Goal: Transaction & Acquisition: Obtain resource

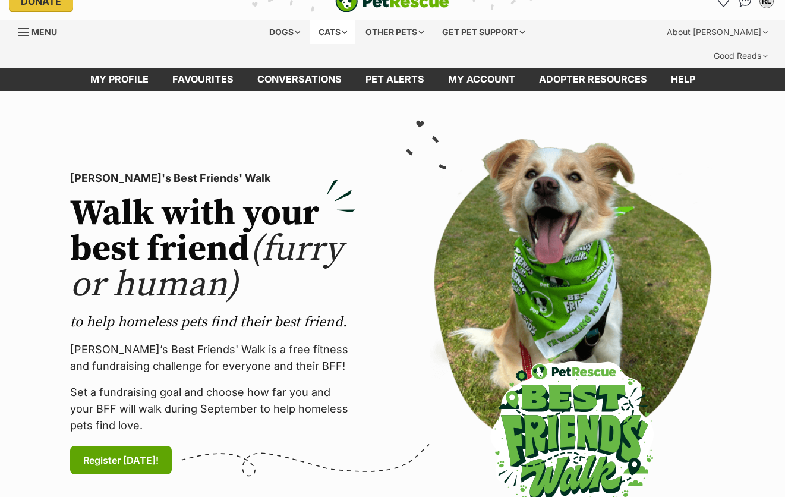
click at [339, 29] on div "Cats" at bounding box center [332, 32] width 45 height 24
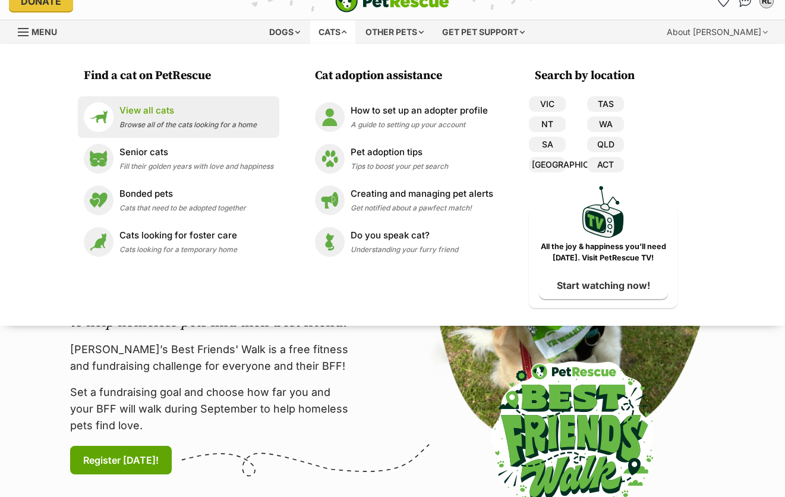
click at [173, 121] on span "Browse all of the cats looking for a home" at bounding box center [187, 124] width 137 height 9
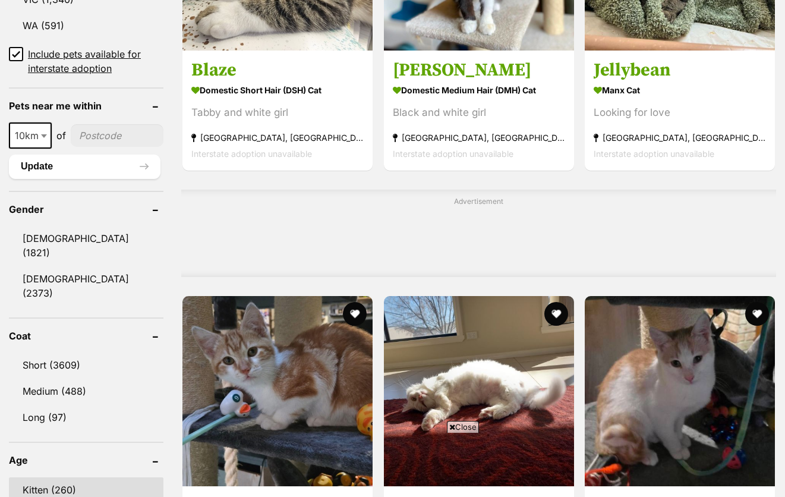
click at [59, 477] on link "Kitten (260)" at bounding box center [86, 489] width 154 height 25
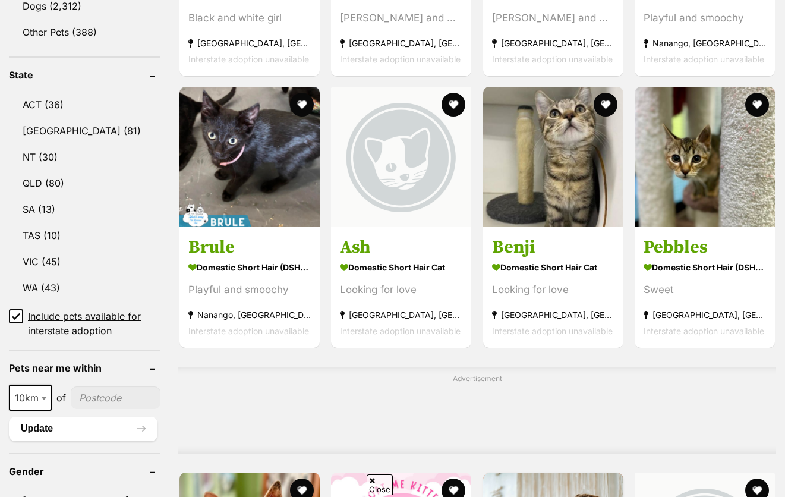
scroll to position [541, 0]
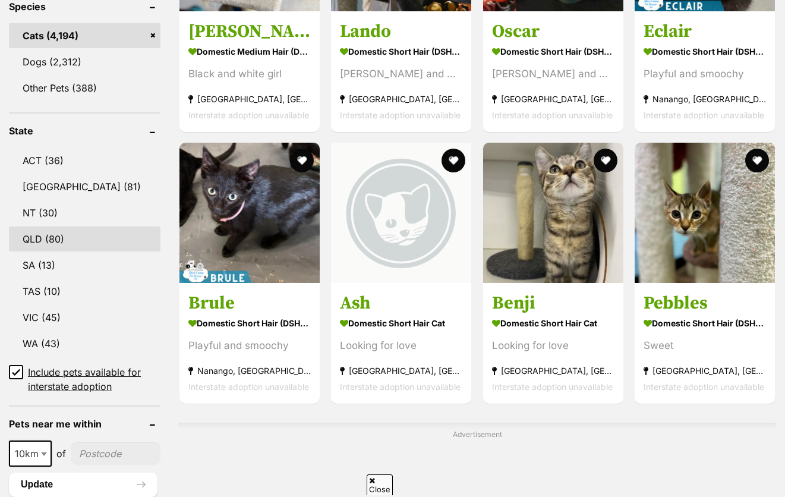
click at [67, 226] on link "QLD (80)" at bounding box center [84, 238] width 151 height 25
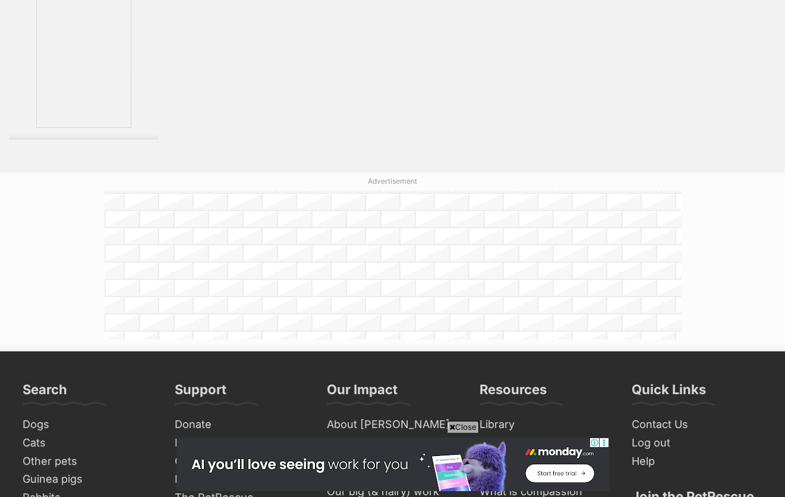
scroll to position [2023, 0]
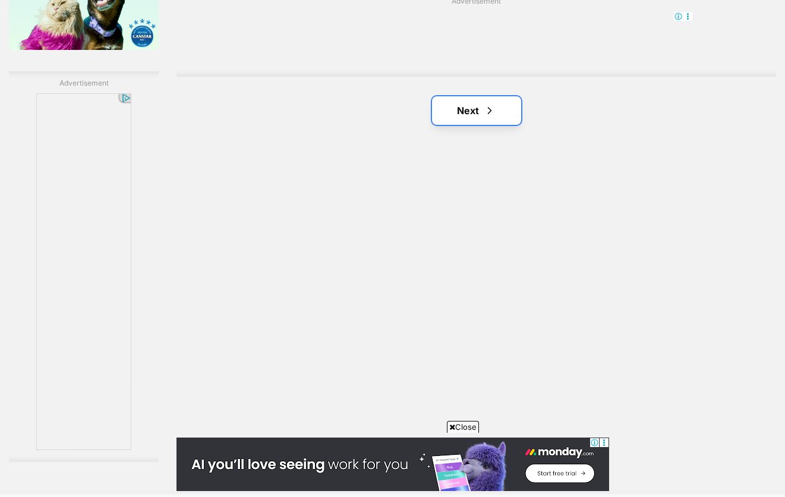
click at [492, 103] on span "Next page" at bounding box center [490, 110] width 12 height 14
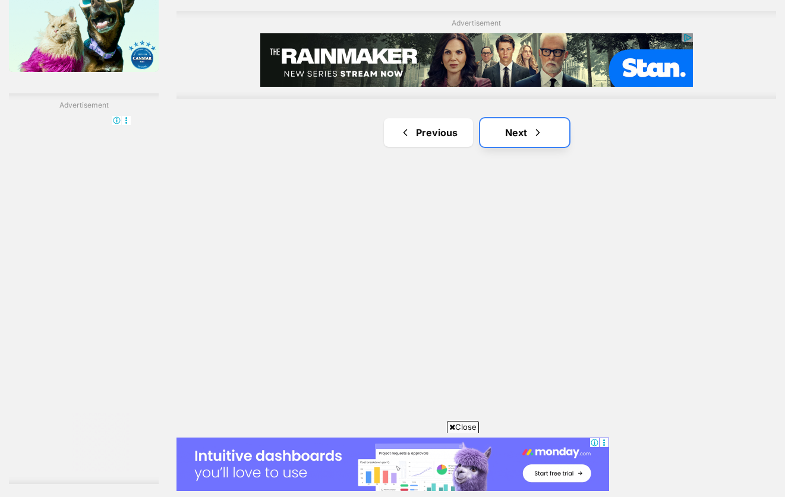
click at [524, 118] on link "Next" at bounding box center [524, 132] width 89 height 29
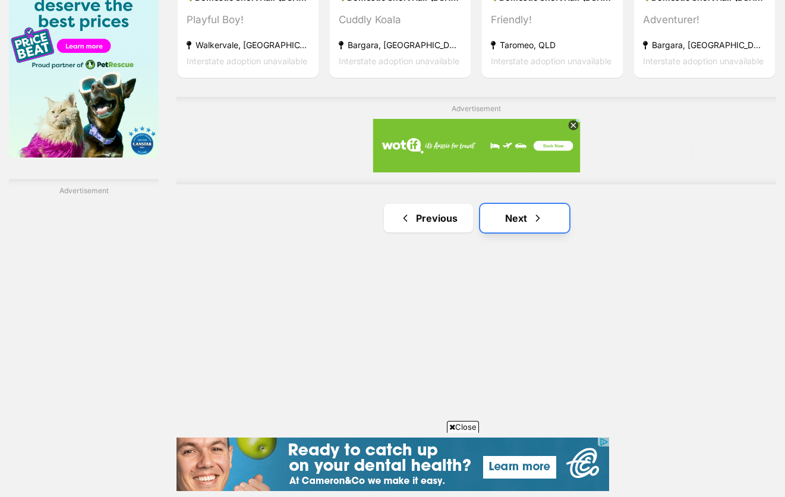
click at [541, 205] on link "Next" at bounding box center [524, 218] width 89 height 29
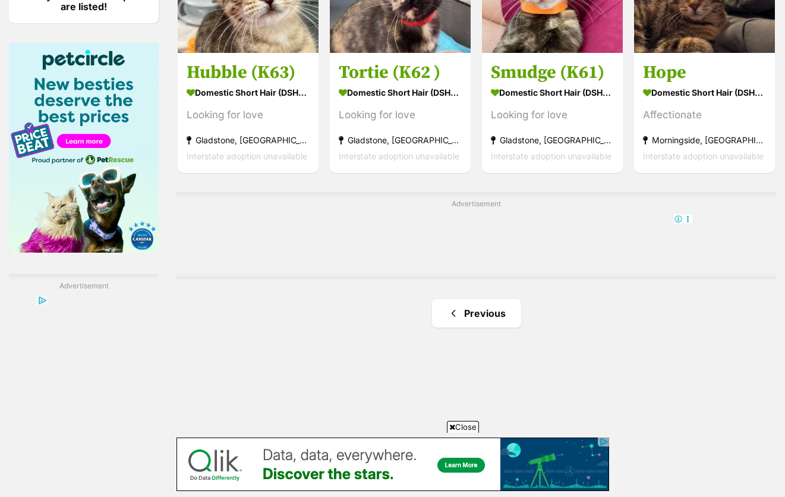
scroll to position [1819, 0]
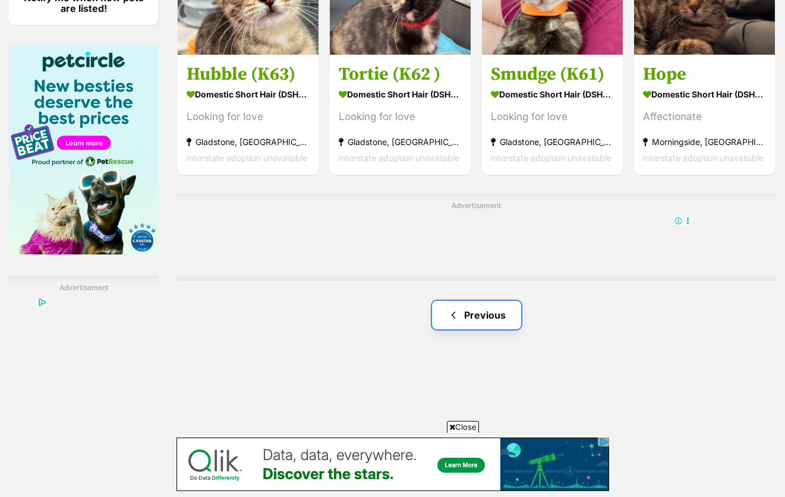
click at [476, 301] on link "Previous" at bounding box center [476, 315] width 89 height 29
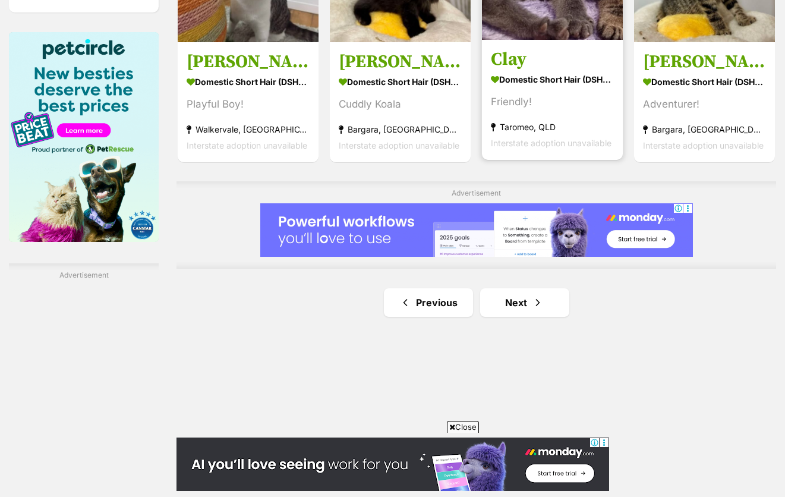
scroll to position [1832, 0]
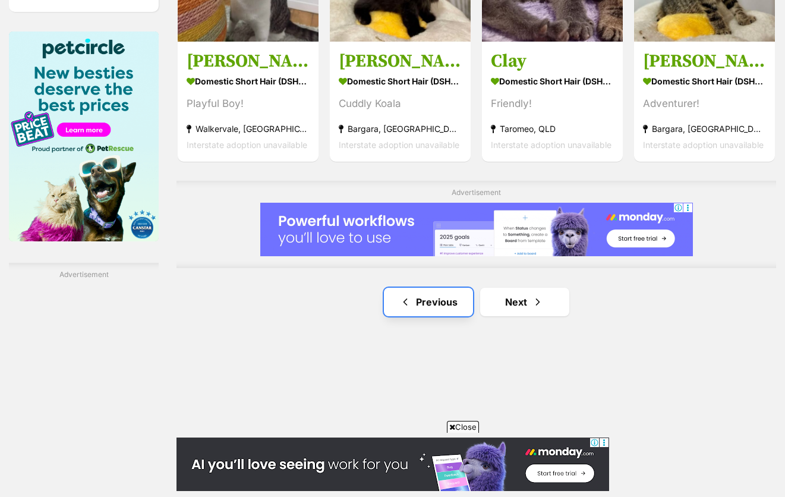
click at [432, 291] on link "Previous" at bounding box center [428, 302] width 89 height 29
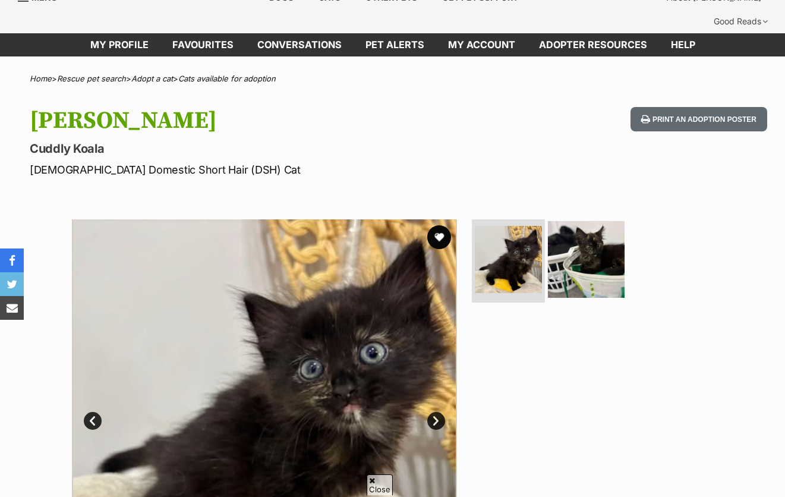
scroll to position [53, 0]
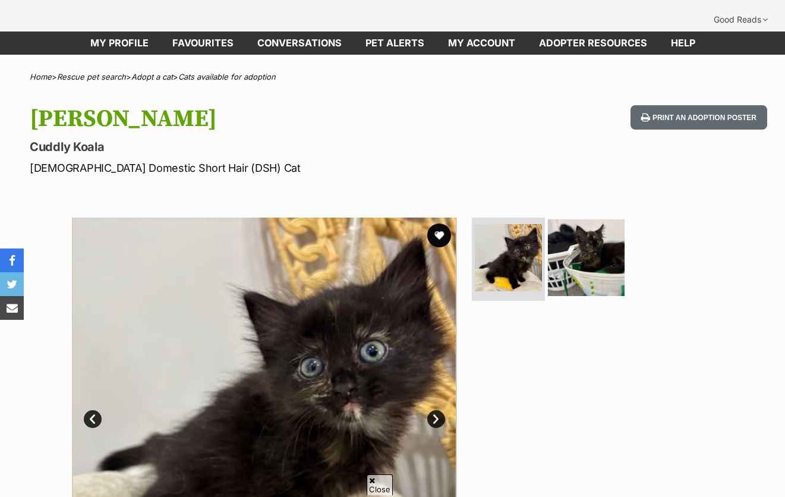
click at [589, 226] on img at bounding box center [586, 257] width 77 height 77
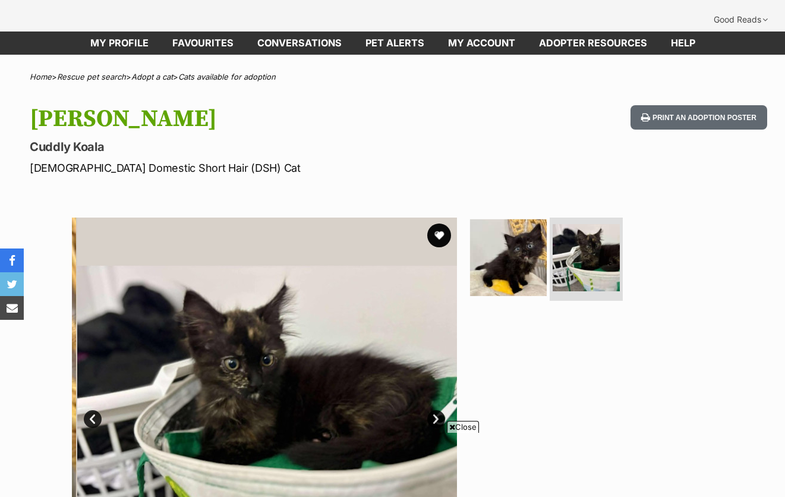
scroll to position [0, 0]
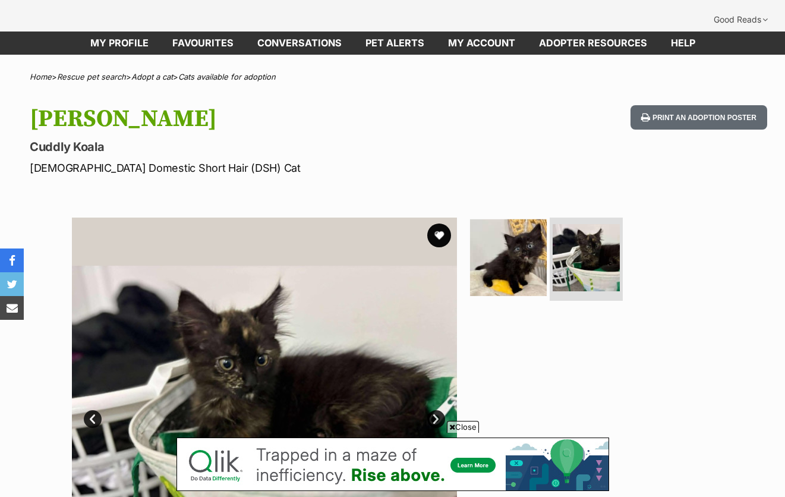
click at [508, 258] on img at bounding box center [508, 257] width 77 height 77
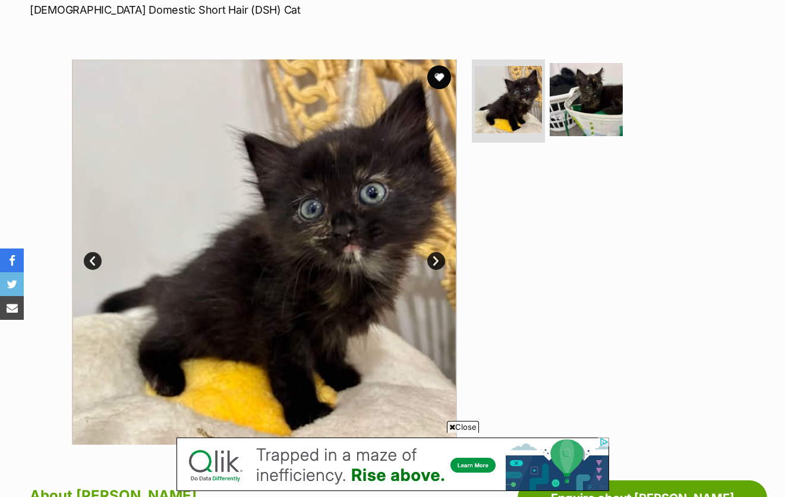
click at [466, 426] on span "Close" at bounding box center [463, 427] width 32 height 12
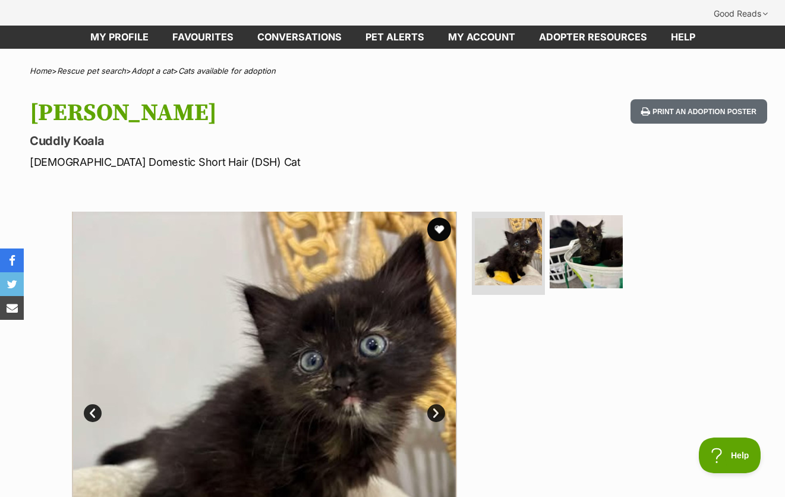
scroll to position [60, 0]
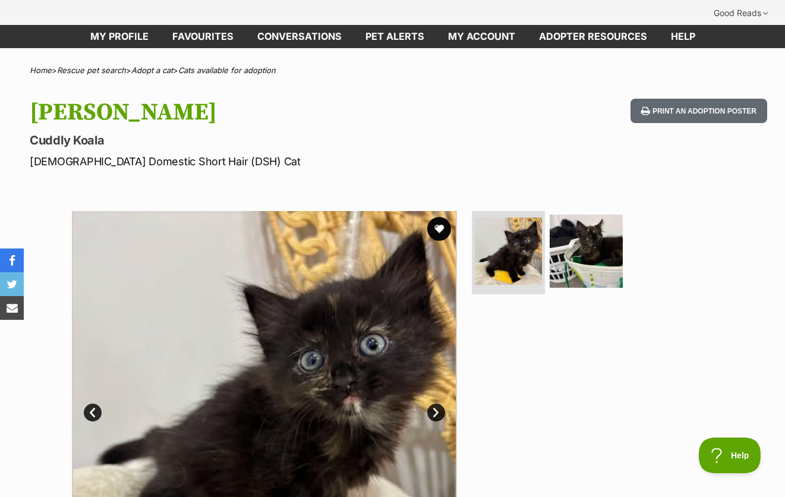
click at [604, 267] on ul at bounding box center [591, 255] width 244 height 88
click at [599, 262] on img at bounding box center [586, 251] width 77 height 77
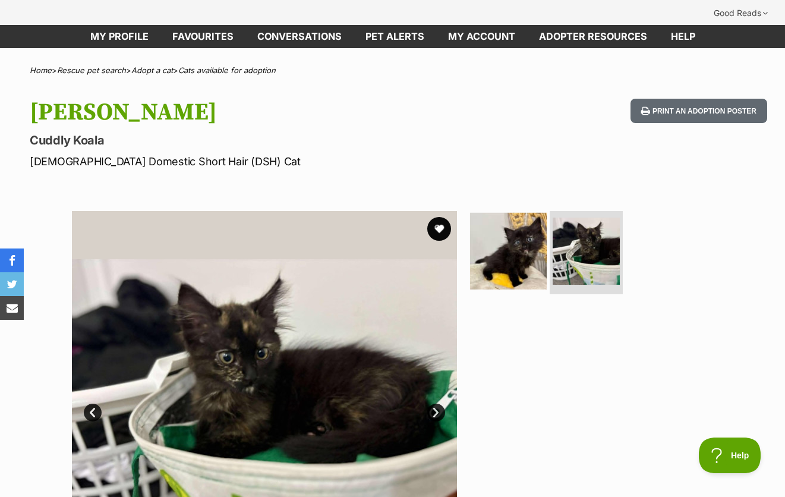
click at [534, 230] on img at bounding box center [508, 251] width 77 height 77
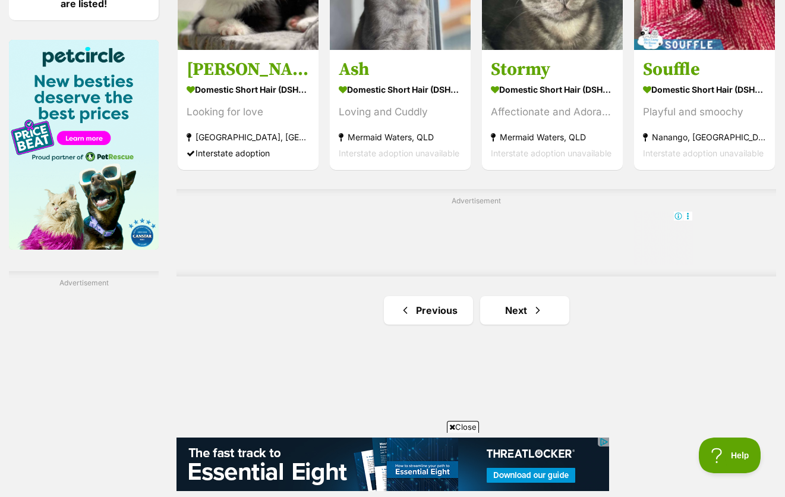
scroll to position [1824, 0]
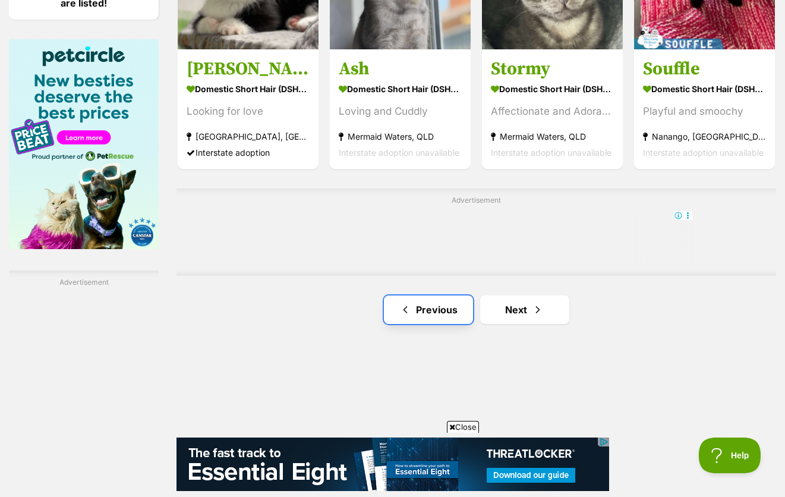
click at [466, 295] on link "Previous" at bounding box center [428, 309] width 89 height 29
